Goal: Go to known website: Go to known website

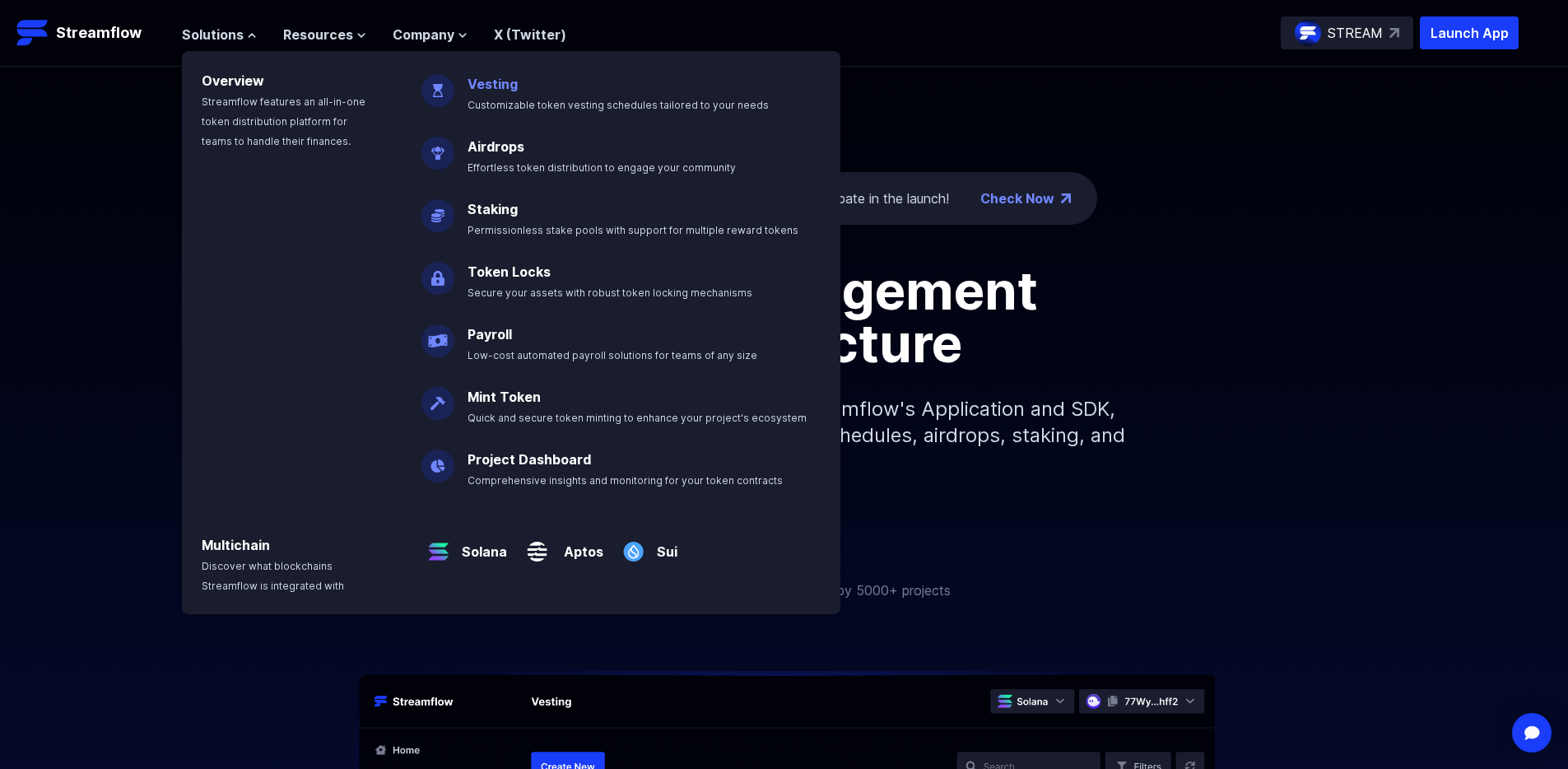
click at [509, 88] on link "Vesting" at bounding box center [493, 84] width 50 height 16
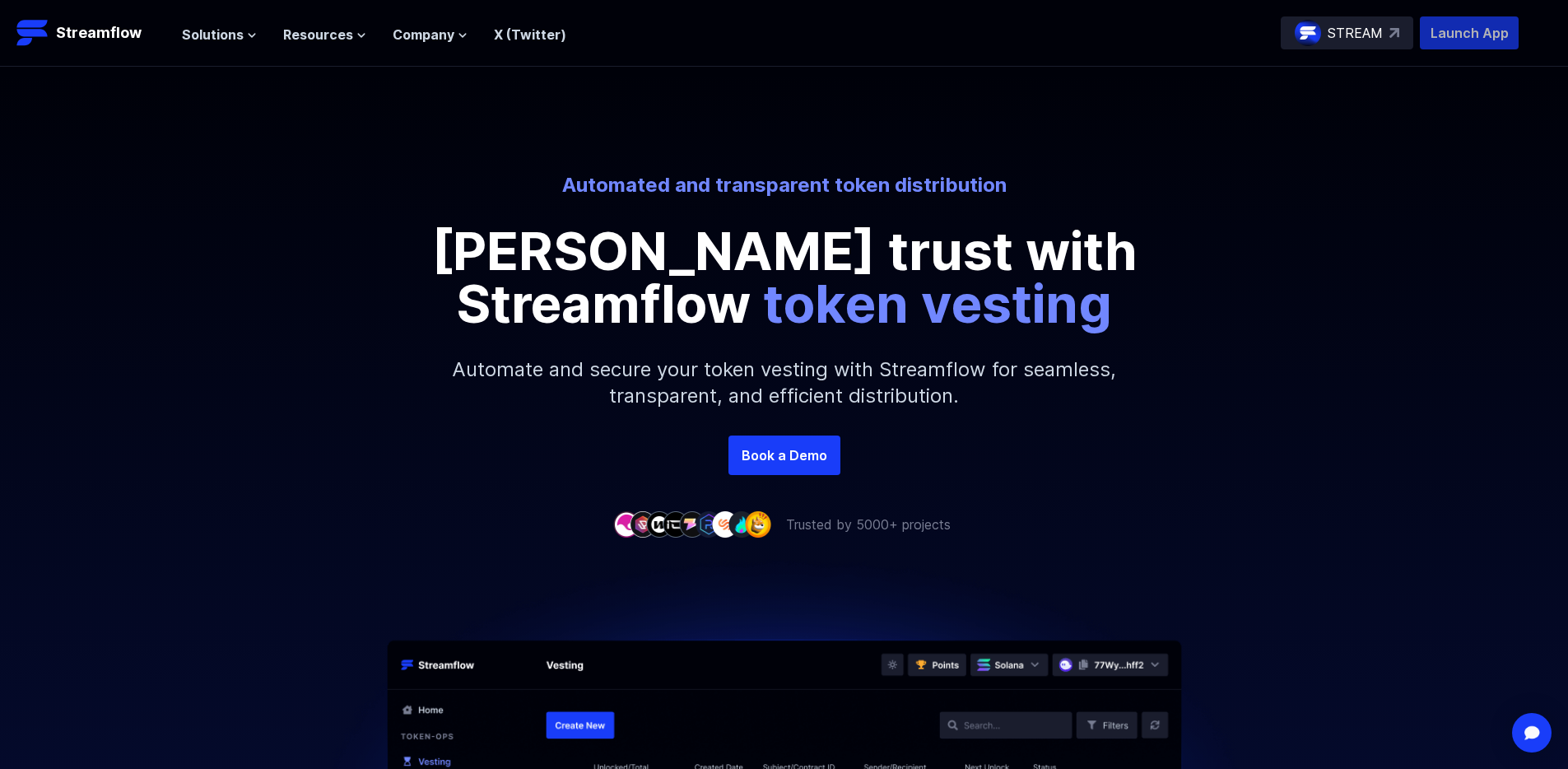
click at [1482, 37] on p "Launch App" at bounding box center [1469, 33] width 99 height 33
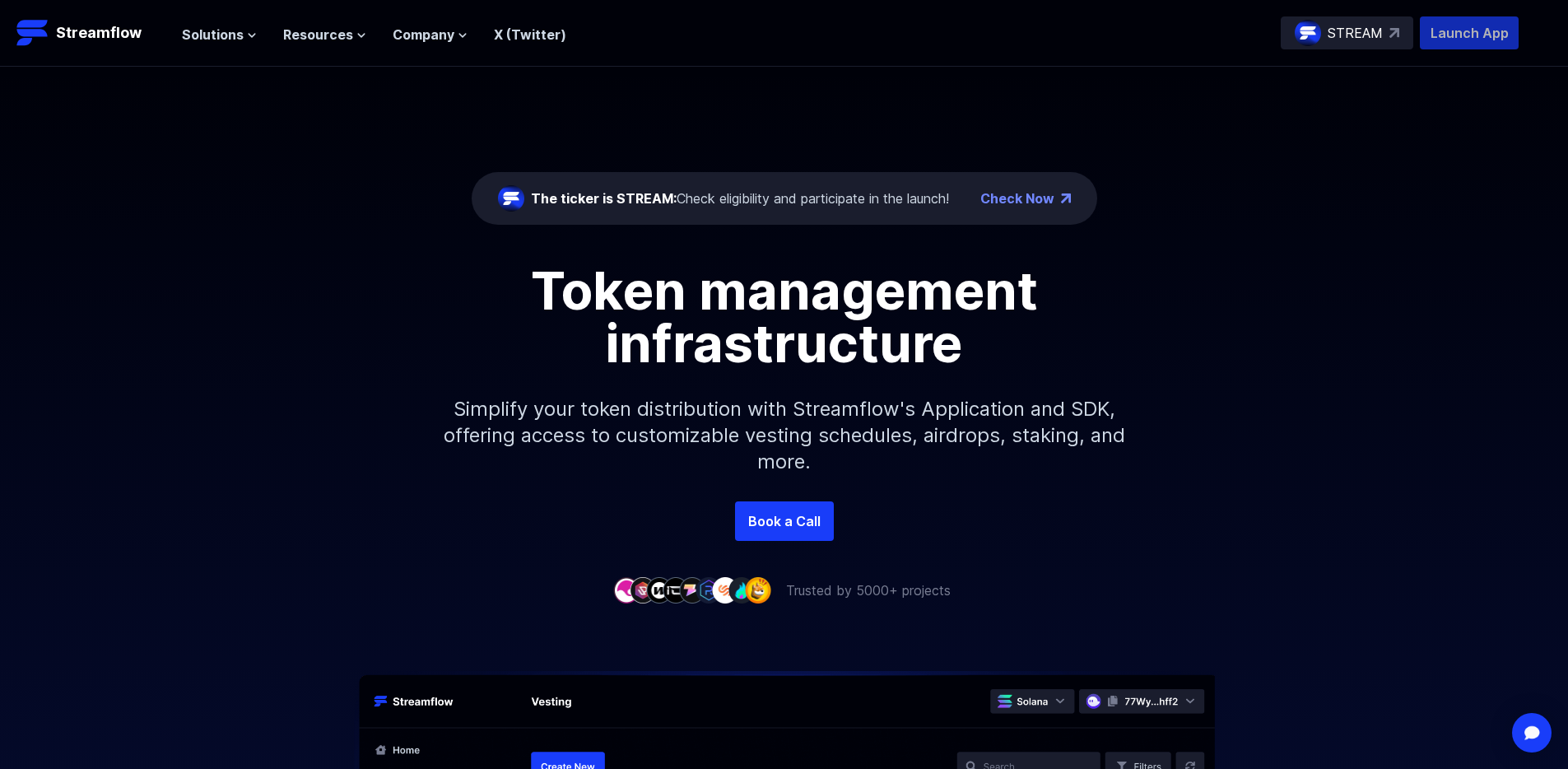
click at [1447, 42] on p "Launch App" at bounding box center [1469, 33] width 99 height 33
